Goal: Information Seeking & Learning: Learn about a topic

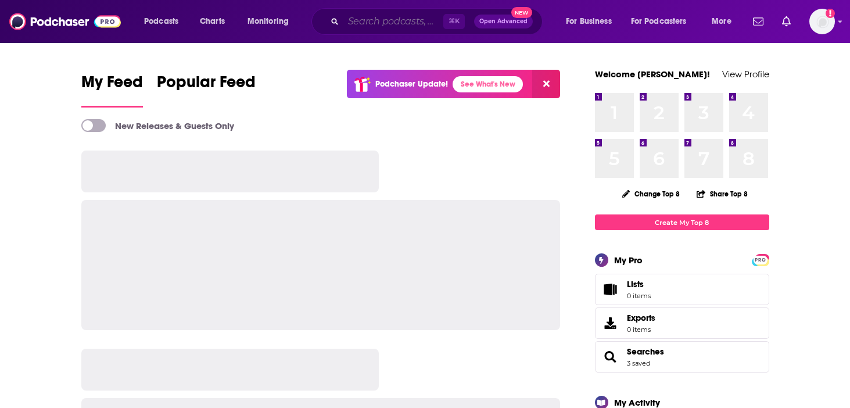
click at [375, 27] on input "Search podcasts, credits, & more..." at bounding box center [393, 21] width 100 height 19
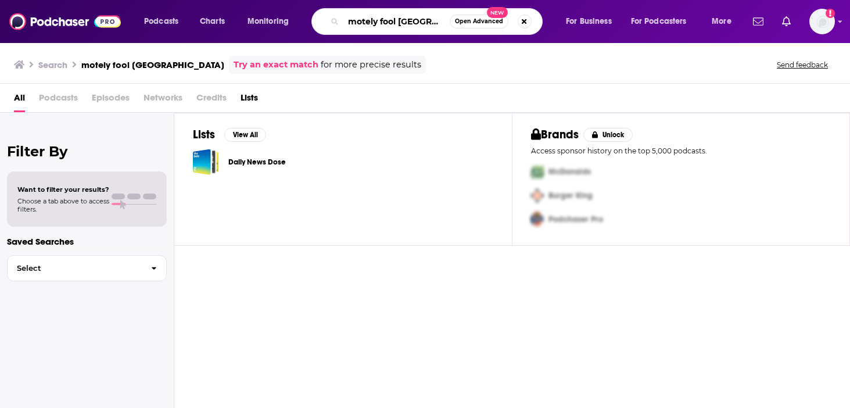
click at [356, 22] on input "motely fool [GEOGRAPHIC_DATA]" at bounding box center [396, 21] width 106 height 19
click at [362, 17] on input "motely fool [GEOGRAPHIC_DATA]" at bounding box center [396, 21] width 106 height 19
type input "motley fool australia"
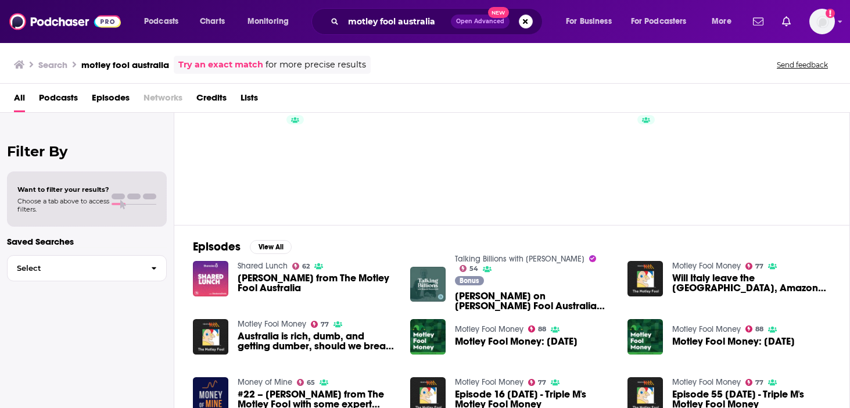
scroll to position [68, 0]
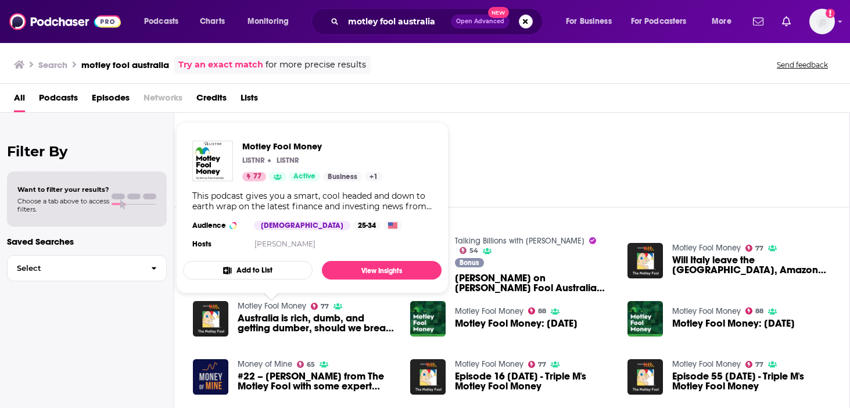
click at [271, 302] on link "Motley Fool Money" at bounding box center [272, 306] width 69 height 10
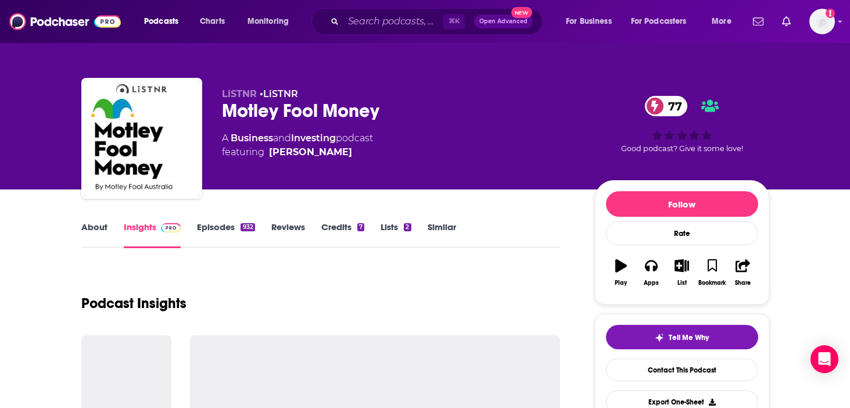
click at [95, 225] on link "About" at bounding box center [94, 234] width 26 height 27
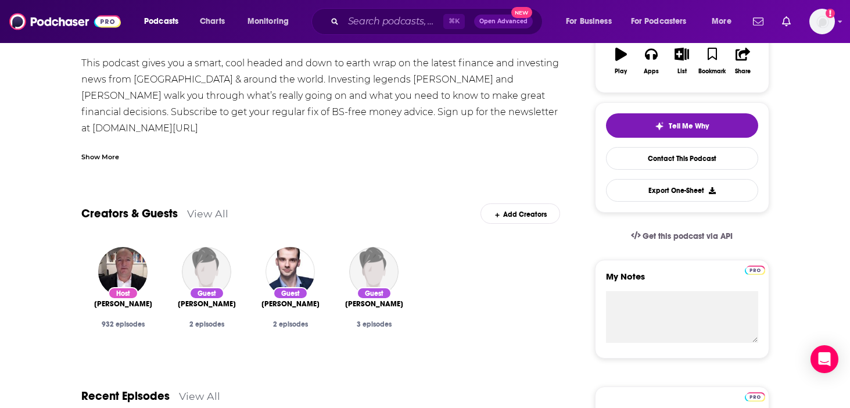
scroll to position [146, 0]
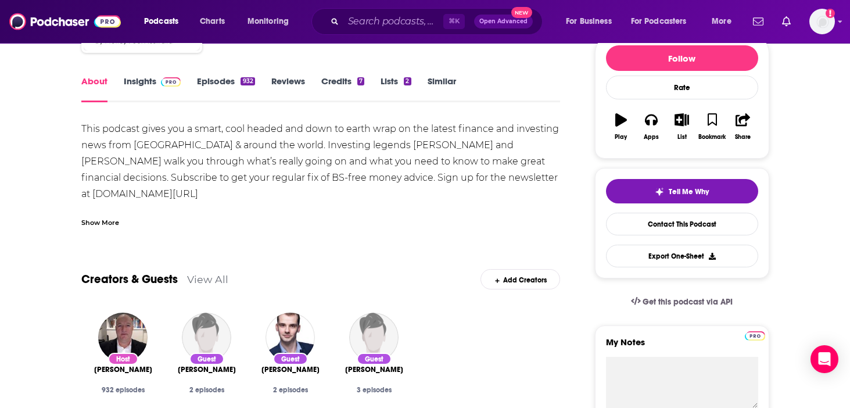
click at [134, 87] on link "Insights" at bounding box center [153, 89] width 58 height 27
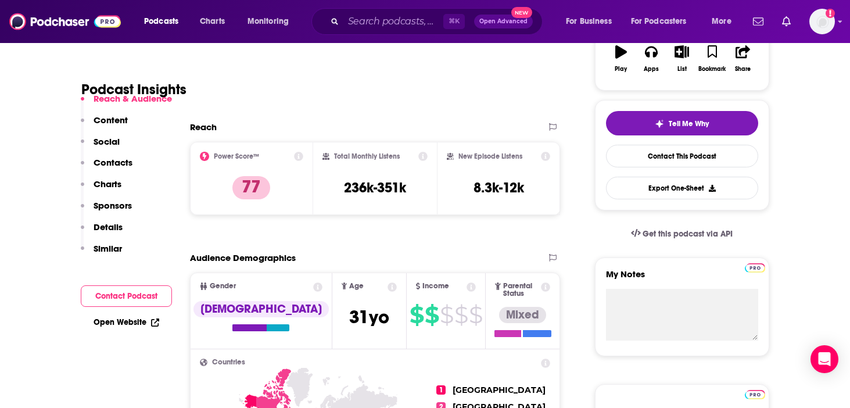
scroll to position [217, 0]
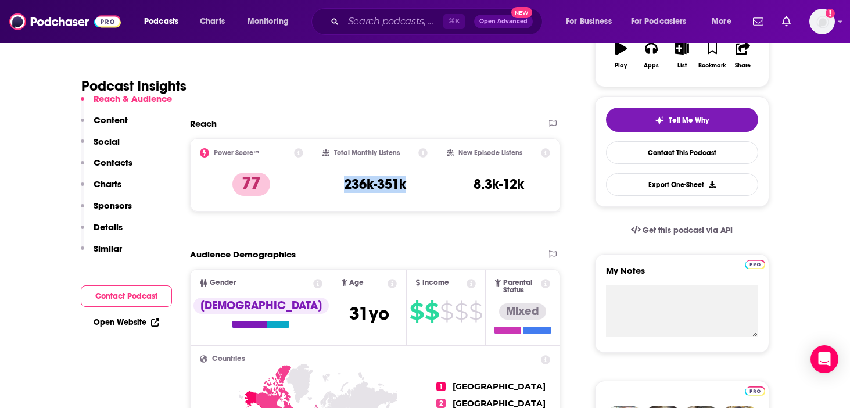
drag, startPoint x: 343, startPoint y: 182, endPoint x: 424, endPoint y: 186, distance: 80.9
click at [424, 186] on div "Total Monthly Listens 236k-351k" at bounding box center [375, 174] width 105 height 53
copy h3 "236k-351k"
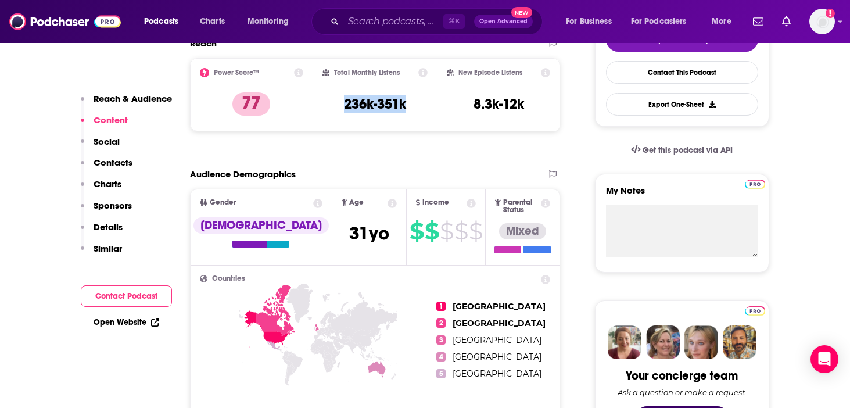
scroll to position [223, 0]
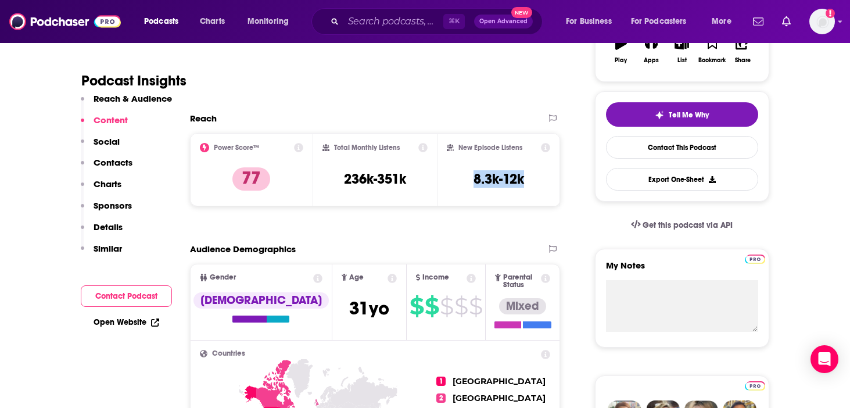
drag, startPoint x: 525, startPoint y: 181, endPoint x: 464, endPoint y: 181, distance: 61.6
click at [464, 180] on div "New Episode Listens 8.3k-12k" at bounding box center [499, 169] width 104 height 53
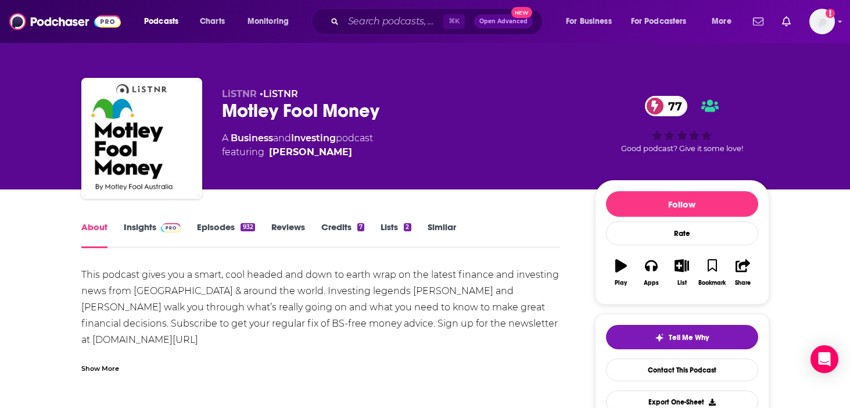
click at [216, 221] on div "About Insights Episodes 932 Reviews Credits 7 Lists 2 Similar" at bounding box center [320, 234] width 479 height 28
click at [216, 226] on link "Episodes 932" at bounding box center [226, 234] width 58 height 27
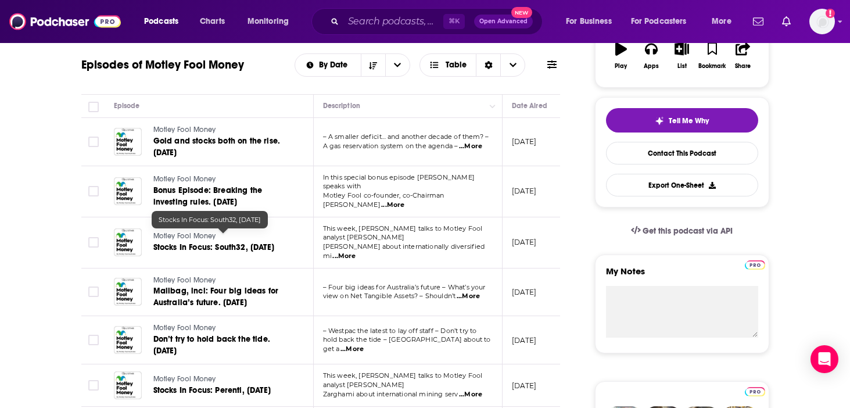
scroll to position [201, 0]
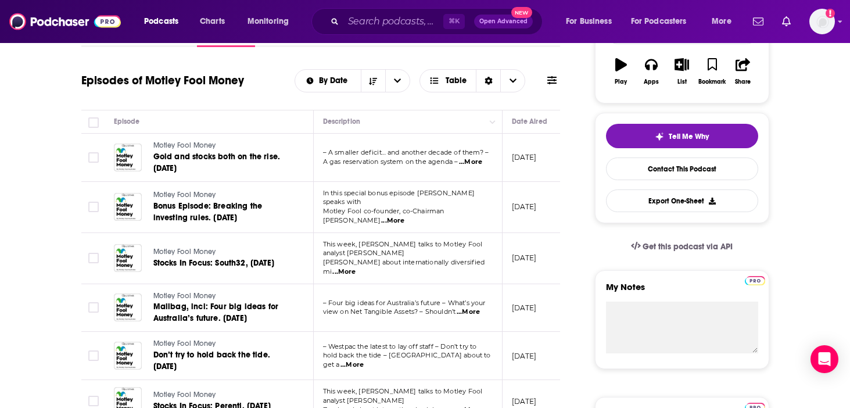
click at [404, 216] on span "...More" at bounding box center [392, 220] width 23 height 9
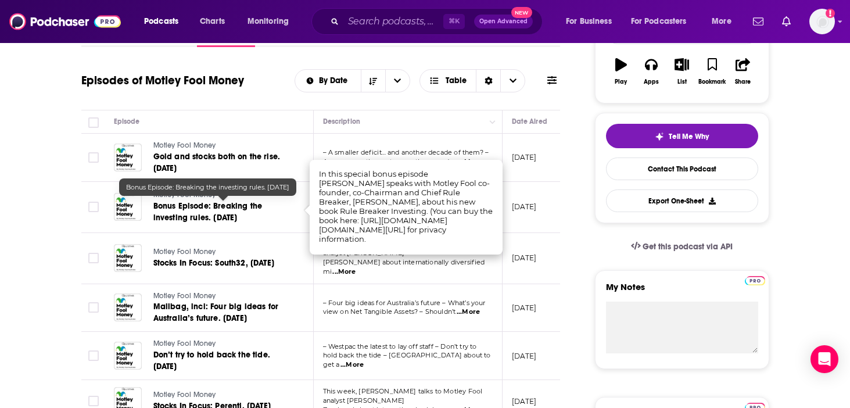
click at [220, 208] on span "Bonus Episode: Breaking the investing rules. [DATE]" at bounding box center [207, 212] width 109 height 22
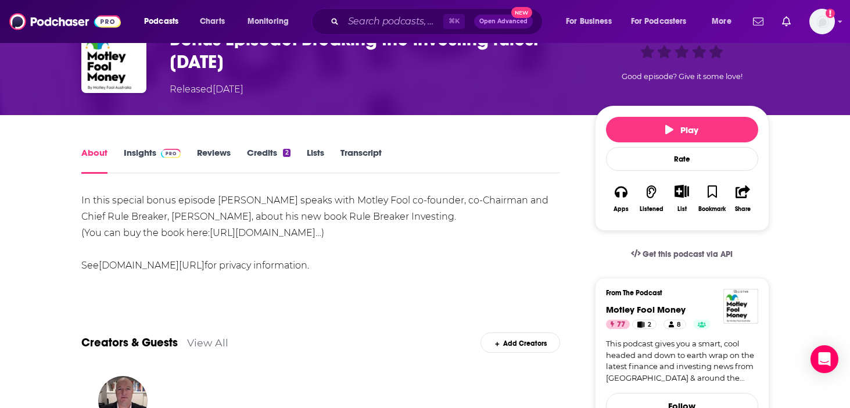
scroll to position [96, 0]
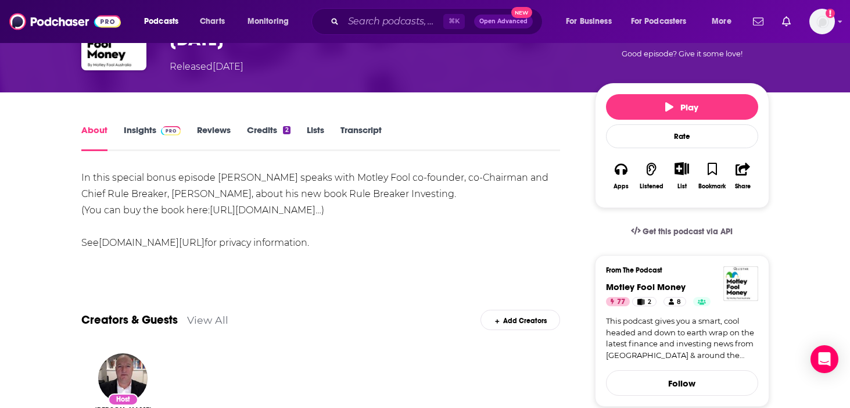
click at [152, 266] on div "Show More" at bounding box center [320, 262] width 479 height 11
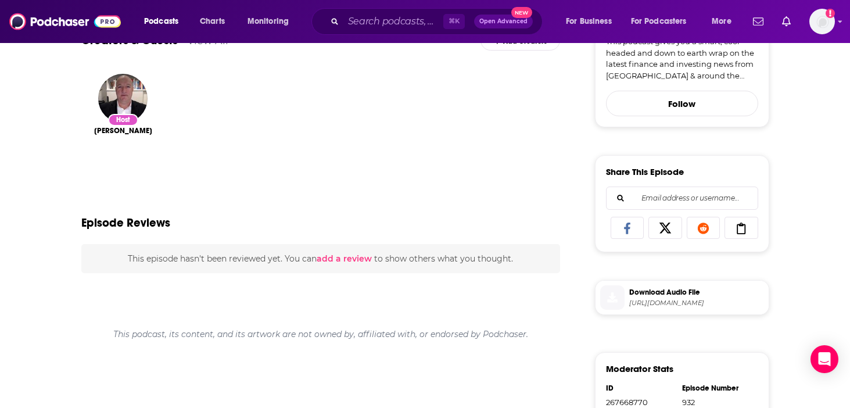
scroll to position [0, 0]
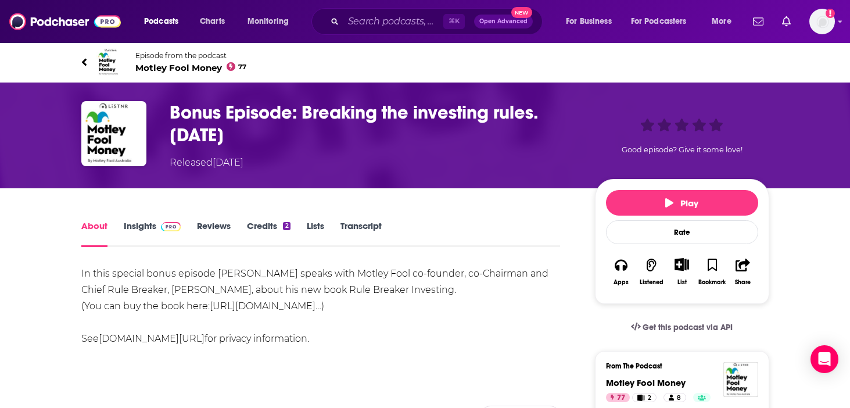
drag, startPoint x: 327, startPoint y: 140, endPoint x: 160, endPoint y: 114, distance: 168.3
click at [160, 114] on div "Bonus Episode: Breaking the investing rules. [DATE] Released [DATE] Good episod…" at bounding box center [425, 135] width 688 height 69
copy h1 "Bonus Episode: Breaking the investing rules. [DATE]"
